Goal: Task Accomplishment & Management: Complete application form

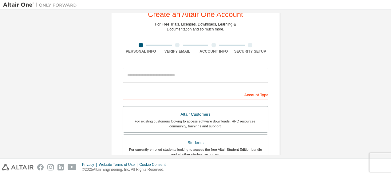
scroll to position [31, 0]
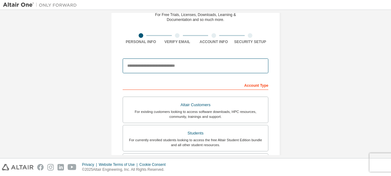
click at [224, 65] on input "email" at bounding box center [196, 65] width 146 height 15
type input "**********"
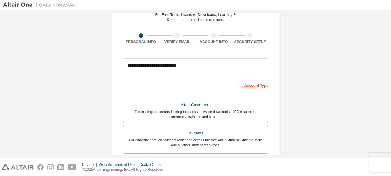
type input "*****"
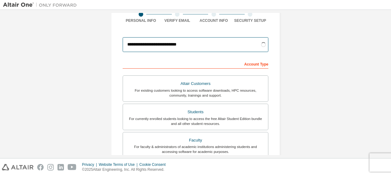
scroll to position [61, 0]
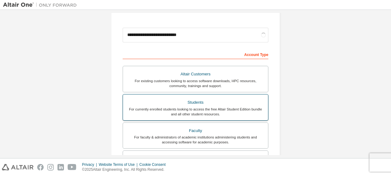
click at [213, 108] on div "For currently enrolled students looking to access the free Altair Student Editi…" at bounding box center [196, 112] width 138 height 10
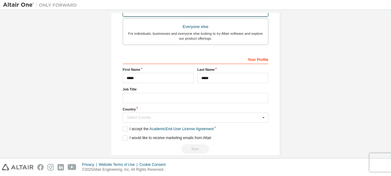
scroll to position [215, 0]
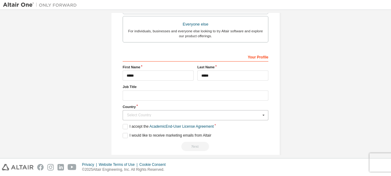
click at [189, 113] on div "Select Country" at bounding box center [194, 115] width 134 height 4
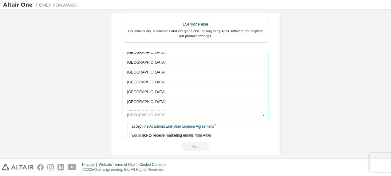
scroll to position [737, 0]
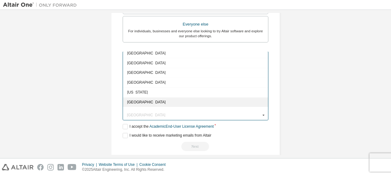
click at [163, 100] on span "Germany" at bounding box center [195, 102] width 137 height 4
type input "***"
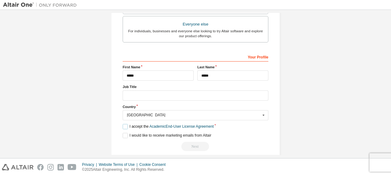
click at [123, 124] on label "I accept the Academic End-User License Agreement" at bounding box center [168, 126] width 91 height 5
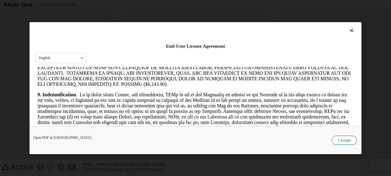
click at [344, 142] on button "I Accept" at bounding box center [343, 139] width 25 height 9
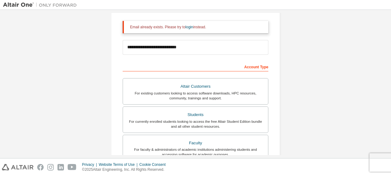
scroll to position [31, 0]
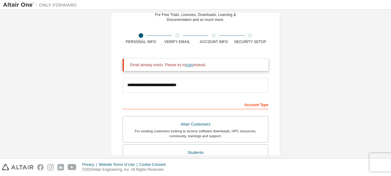
click at [185, 66] on link "login" at bounding box center [189, 65] width 8 height 4
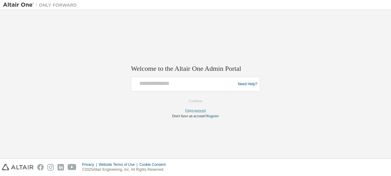
click at [201, 110] on link "Forgot password" at bounding box center [195, 110] width 21 height 3
